Goal: Transaction & Acquisition: Obtain resource

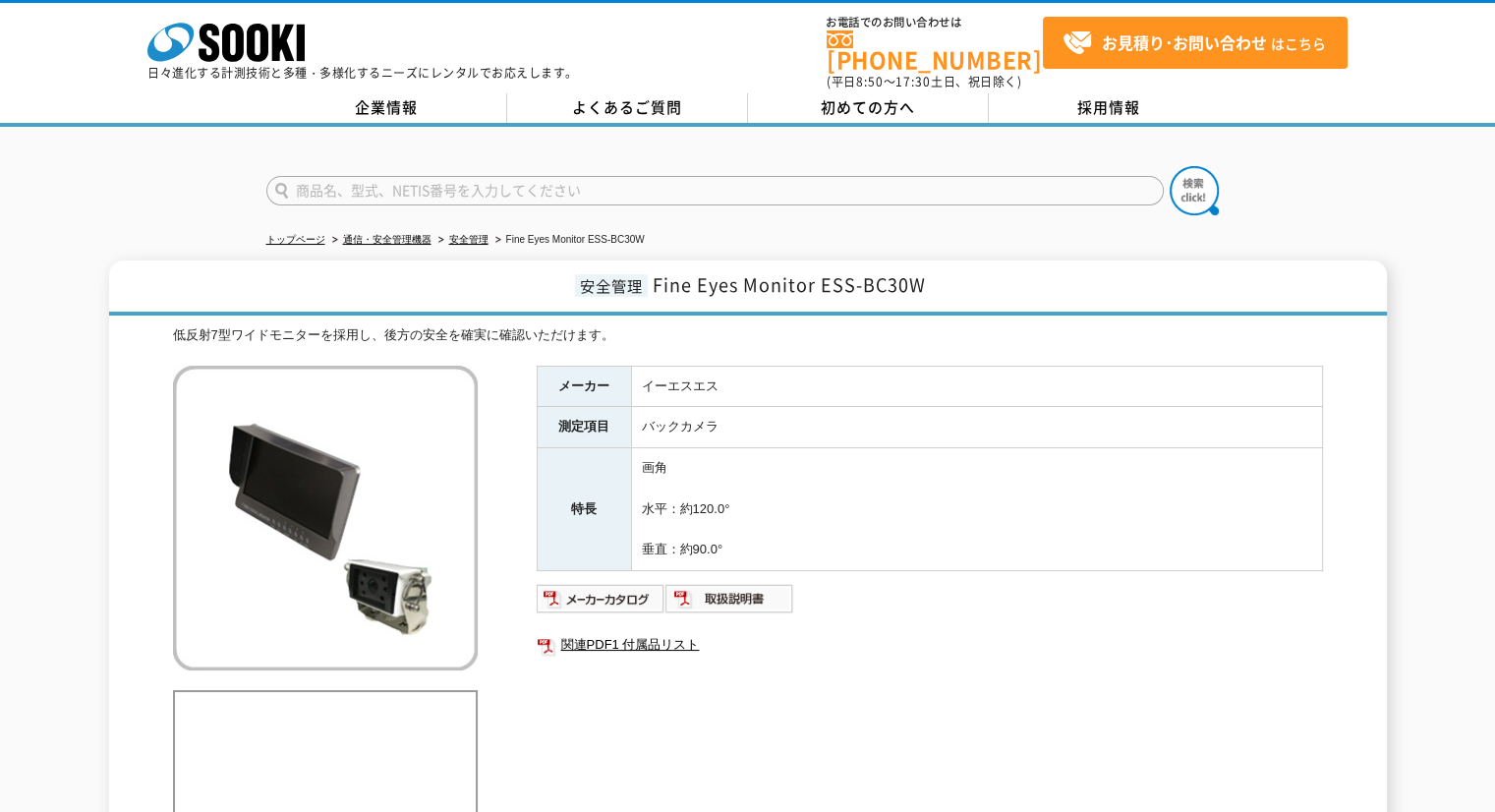
click at [587, 176] on input "text" at bounding box center [715, 191] width 897 height 30
type input "R"
type input "BRID"
click at [1169, 166] on button at bounding box center [1194, 191] width 50 height 50
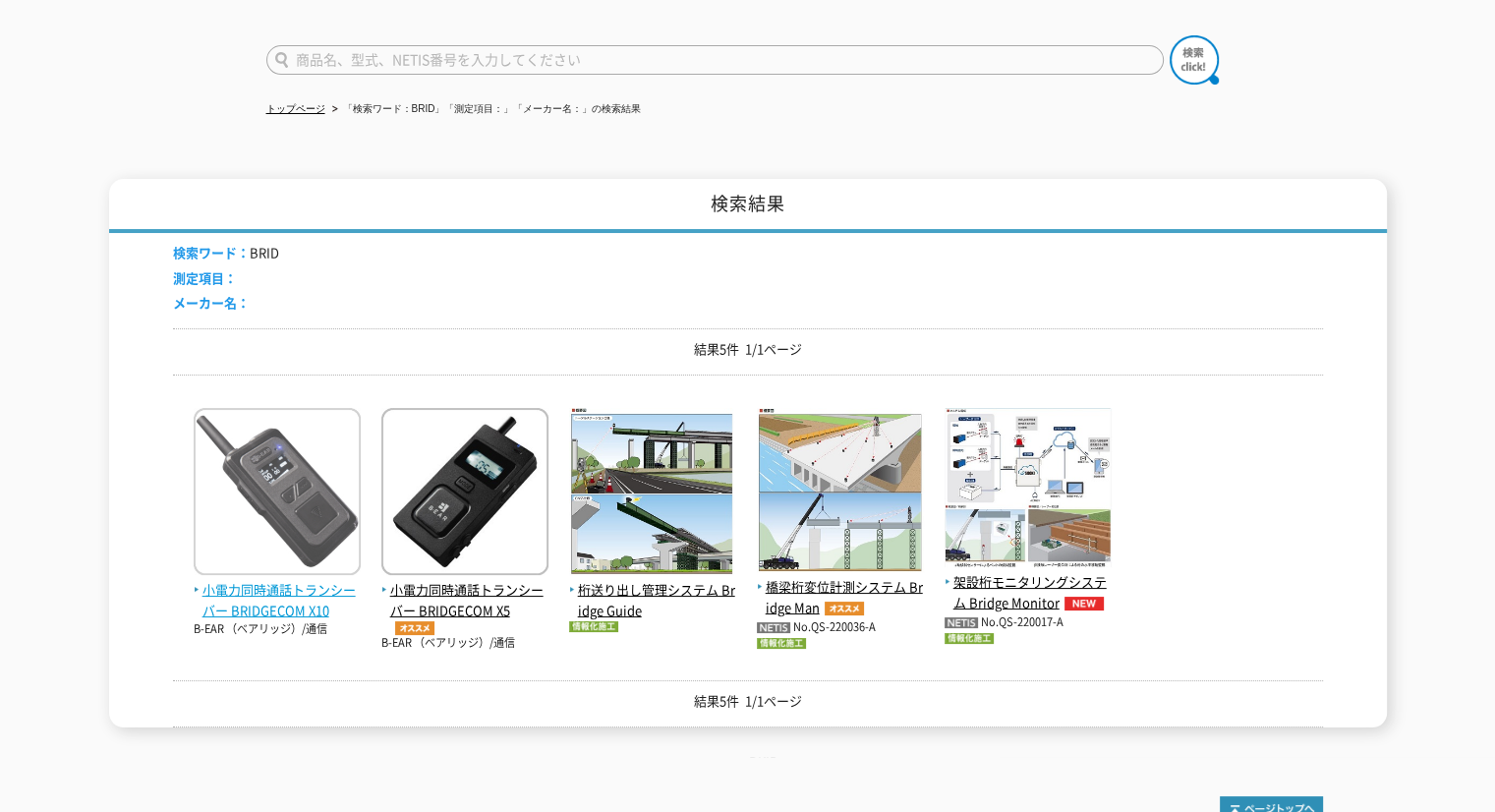
click at [215, 581] on span "小電力同時通話トランシーバー BRIDGECOM X10" at bounding box center [277, 601] width 167 height 42
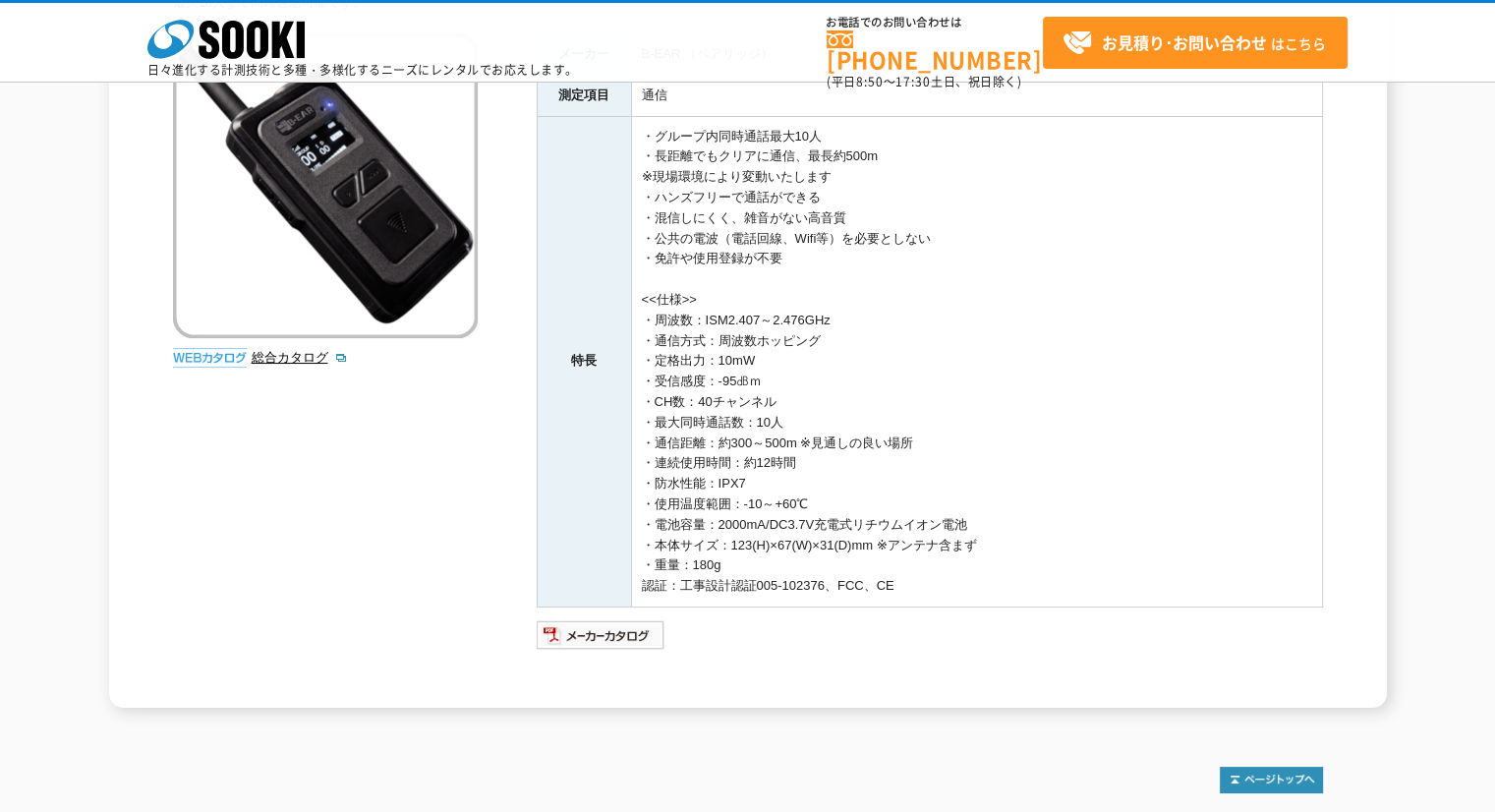
scroll to position [163, 0]
